Goal: Transaction & Acquisition: Download file/media

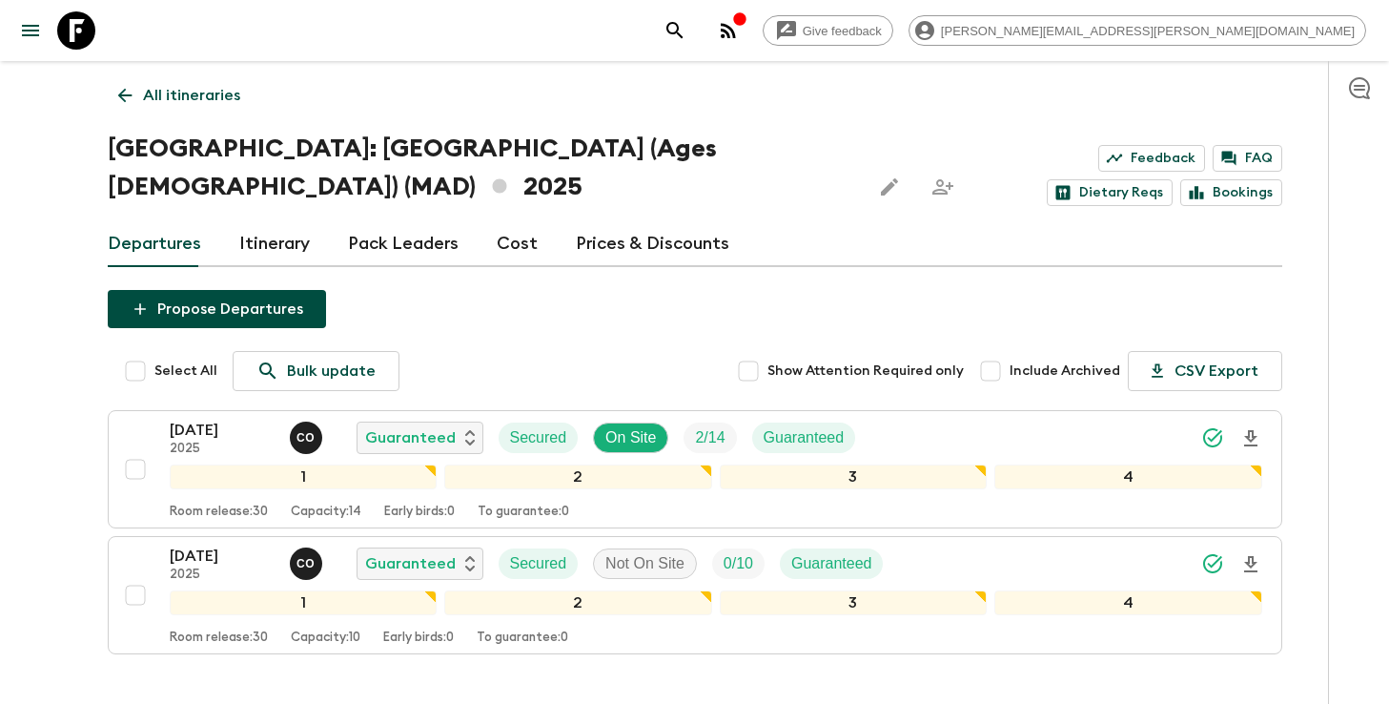
scroll to position [37, 0]
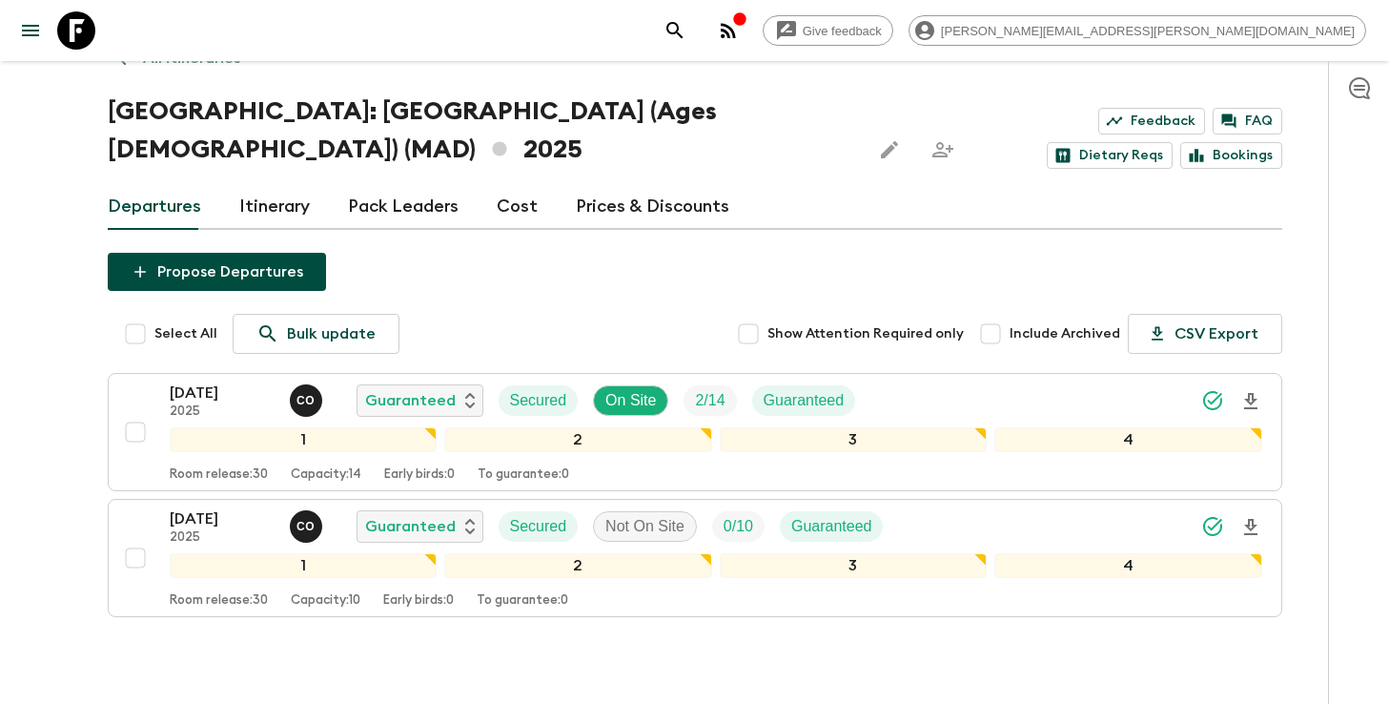
click at [686, 36] on icon "search adventures" at bounding box center [675, 30] width 23 height 23
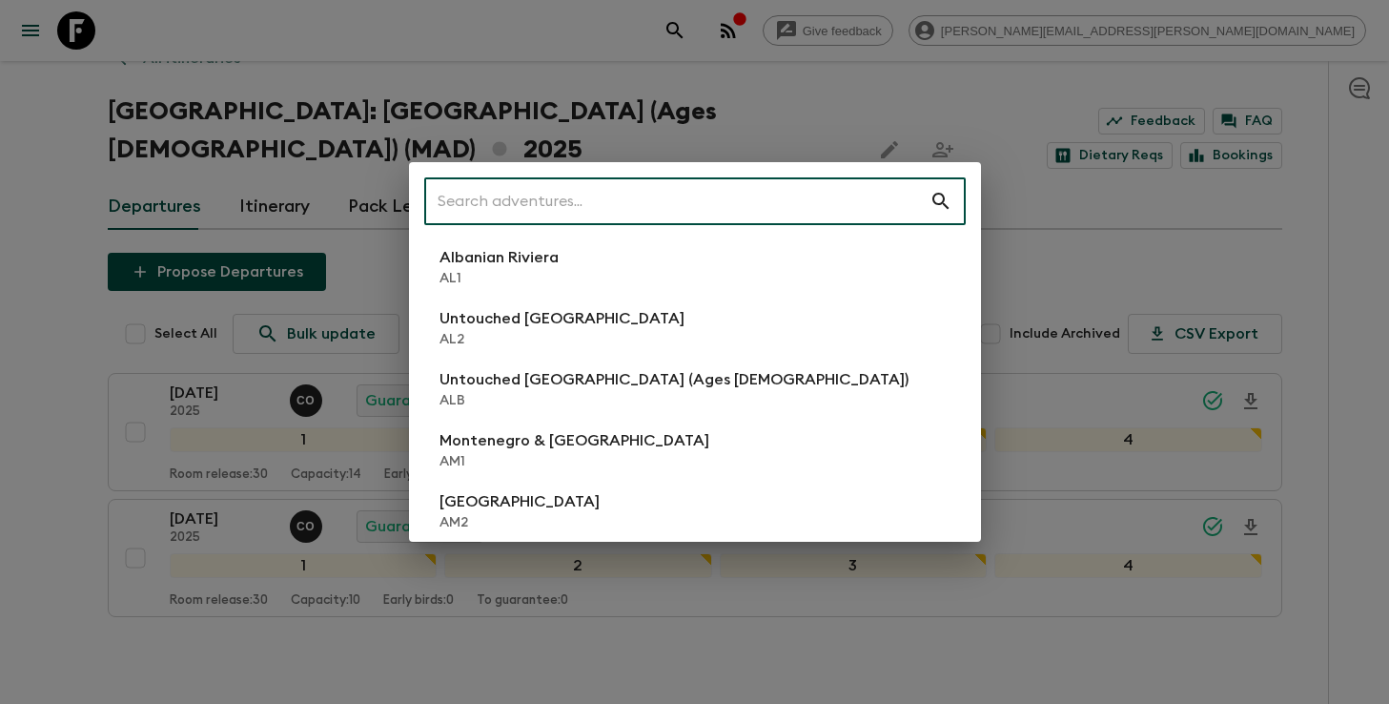
click at [707, 209] on input "text" at bounding box center [676, 200] width 505 height 53
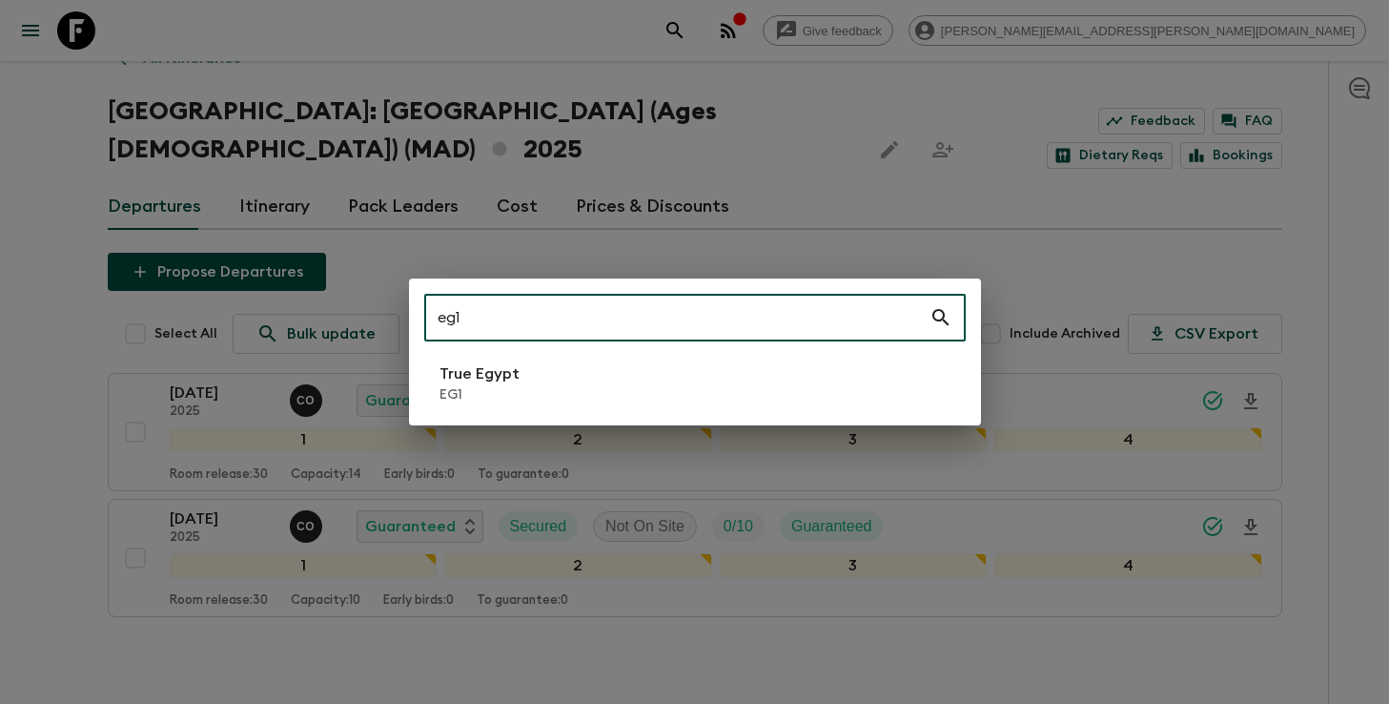
type input "eg1"
click at [506, 387] on p "EG1" at bounding box center [480, 394] width 80 height 19
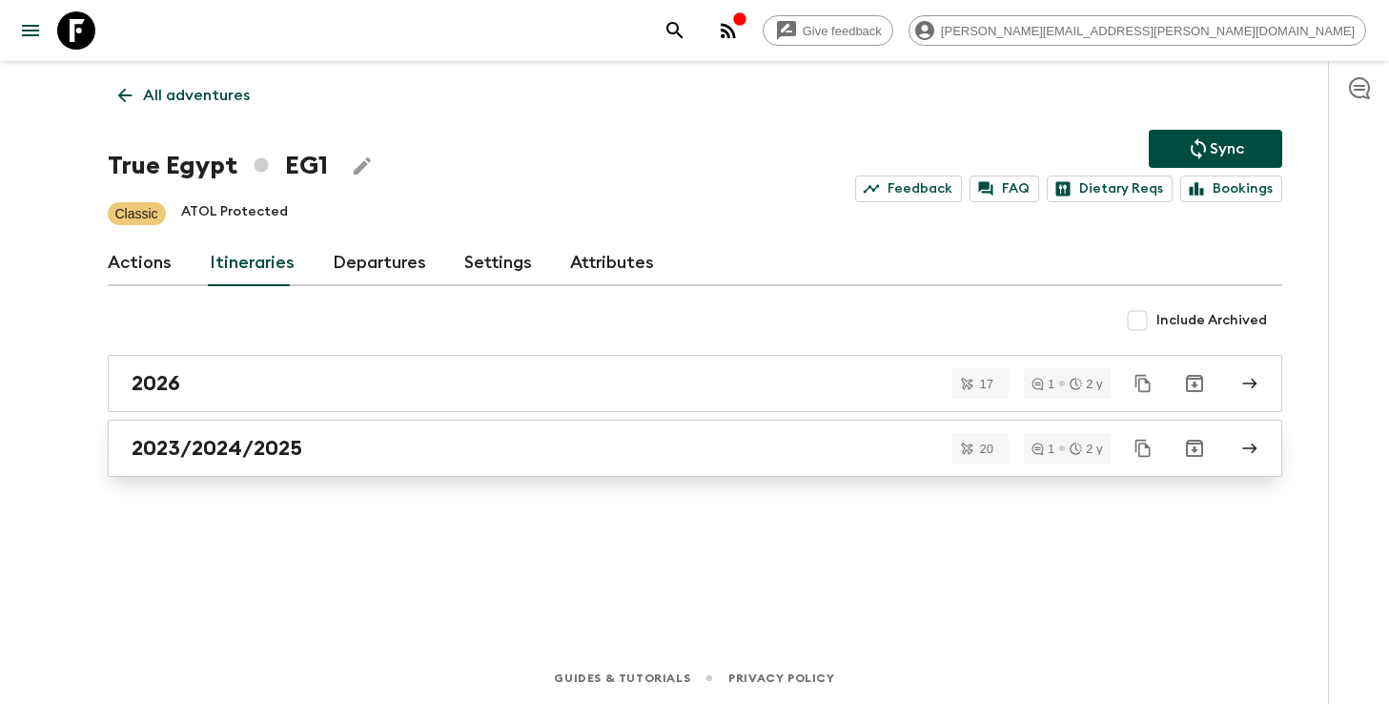
click at [256, 443] on h2 "2023/2024/2025" at bounding box center [217, 448] width 171 height 25
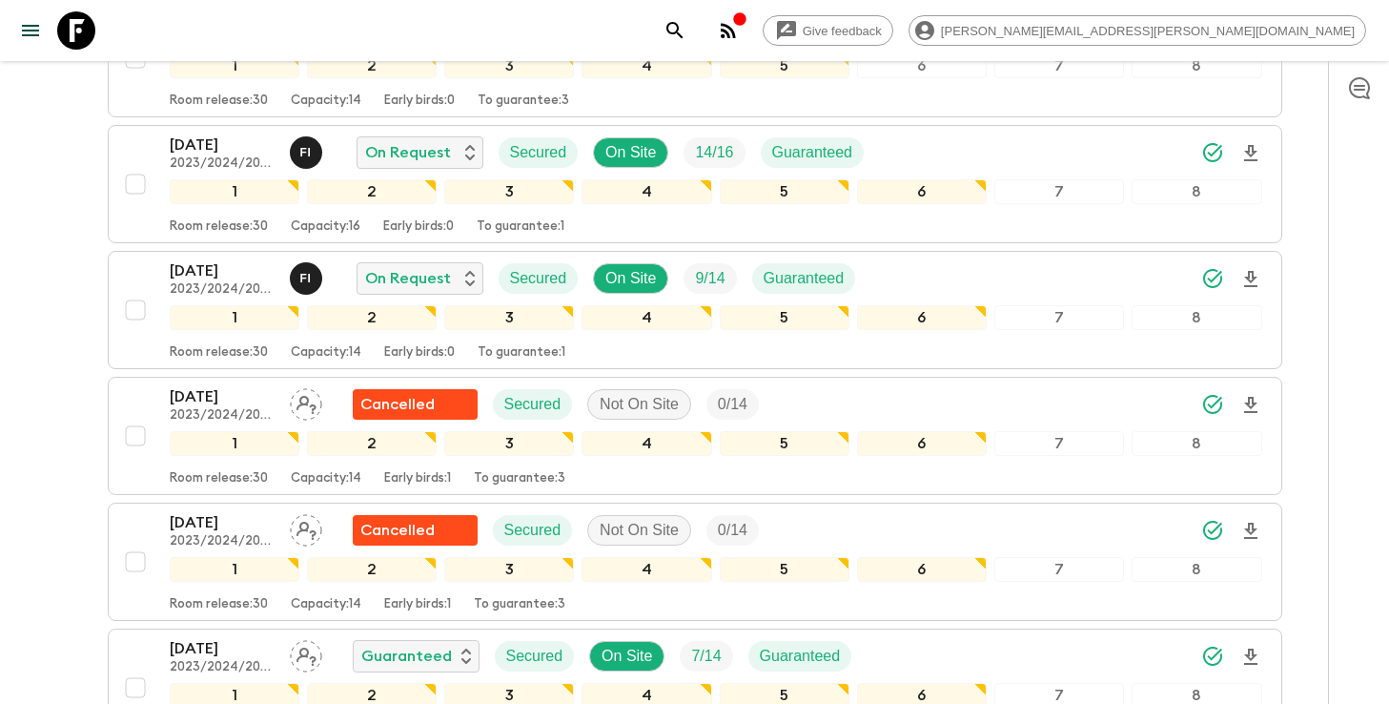
scroll to position [1257, 0]
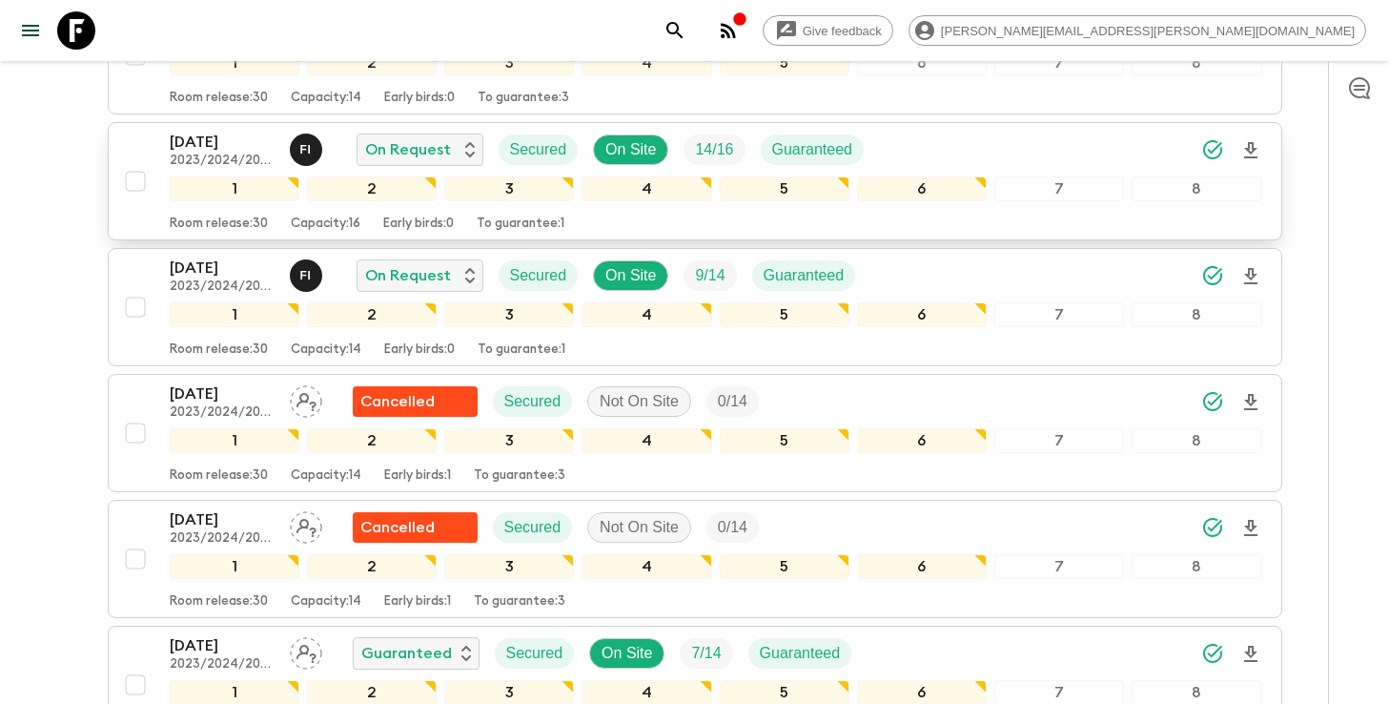
click at [1250, 145] on icon "Download Onboarding" at bounding box center [1250, 150] width 23 height 23
